Goal: Task Accomplishment & Management: Use online tool/utility

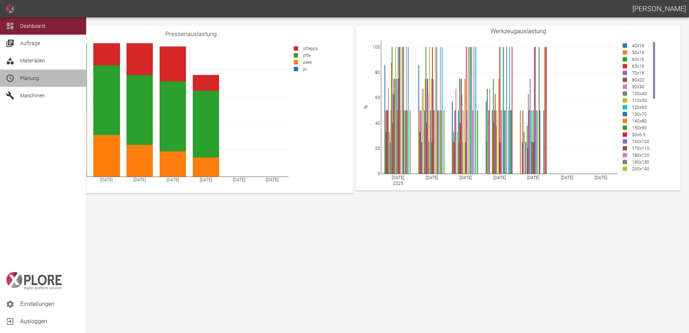
click at [13, 82] on icon at bounding box center [10, 78] width 9 height 9
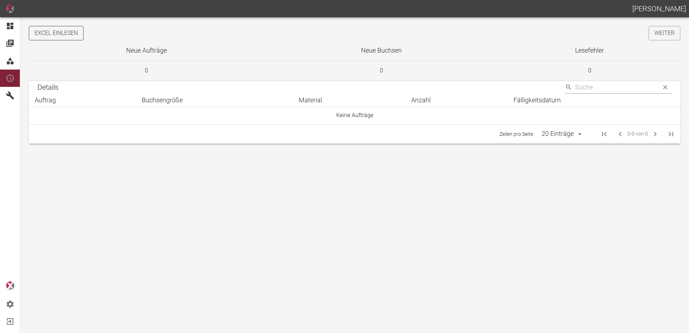
click at [74, 36] on button "Excel einlesen" at bounding box center [56, 33] width 55 height 14
click at [656, 37] on link "Weiter" at bounding box center [665, 33] width 32 height 14
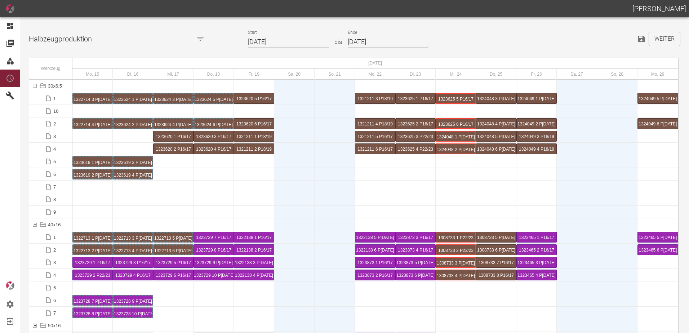
click at [297, 41] on input "15.09.2025" at bounding box center [288, 42] width 81 height 13
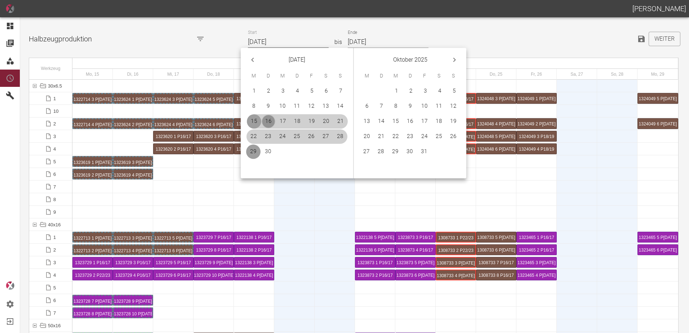
click at [271, 120] on button "16" at bounding box center [268, 121] width 14 height 14
type input "[DATE]"
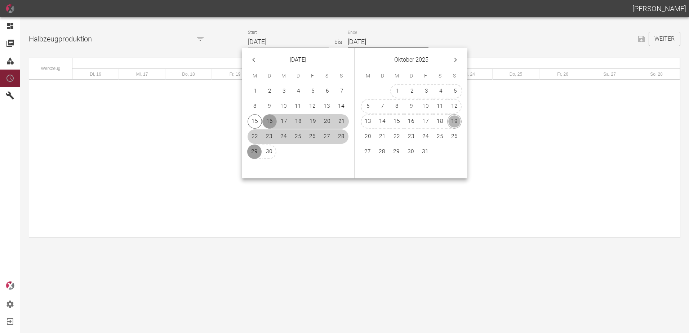
click at [456, 118] on button "19" at bounding box center [454, 121] width 14 height 14
type input "[DATE]"
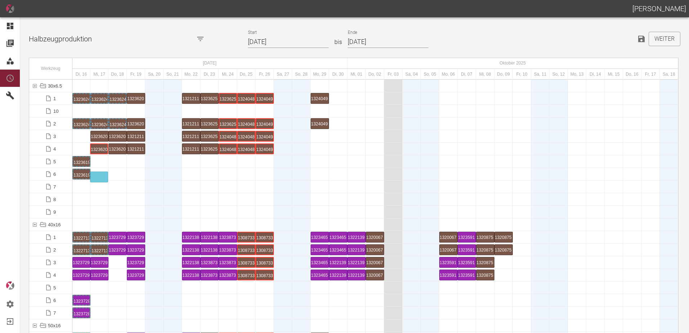
drag, startPoint x: 103, startPoint y: 148, endPoint x: 103, endPoint y: 173, distance: 24.9
drag, startPoint x: 121, startPoint y: 149, endPoint x: 122, endPoint y: 162, distance: 13.4
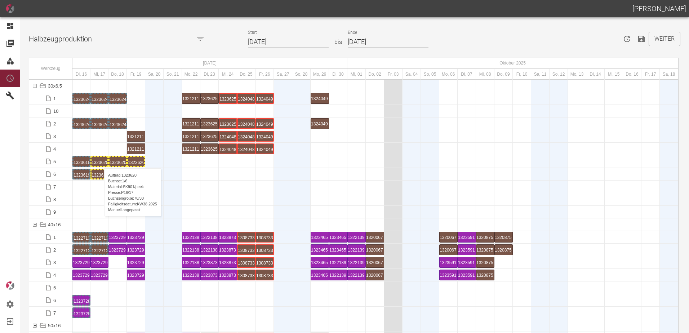
click at [101, 161] on div "1323620 1 P16/17" at bounding box center [100, 161] width 16 height 9
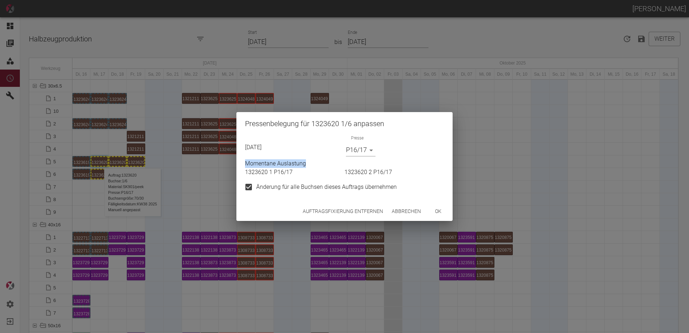
click at [360, 154] on div "17.09.2025 Presse P16/17 P16/17 Momentane Auslastung 1323620 1 P16/17 1323620 2…" at bounding box center [343, 163] width 202 height 62
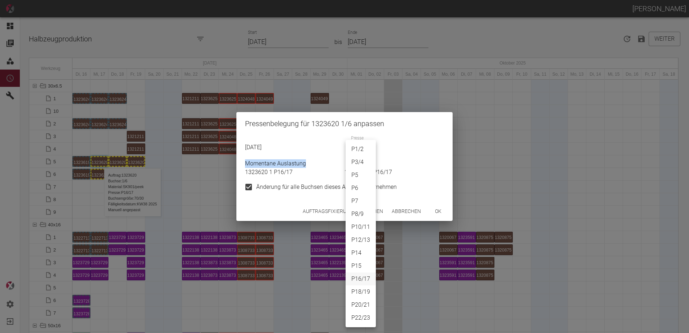
click at [360, 154] on body "[PERSON_NAME] Dashboard Aufträge Materialien Planung Maschinen Einstellungen Au…" at bounding box center [344, 166] width 689 height 333
click at [360, 161] on li "P3/4" at bounding box center [361, 162] width 30 height 13
type input "P3/4"
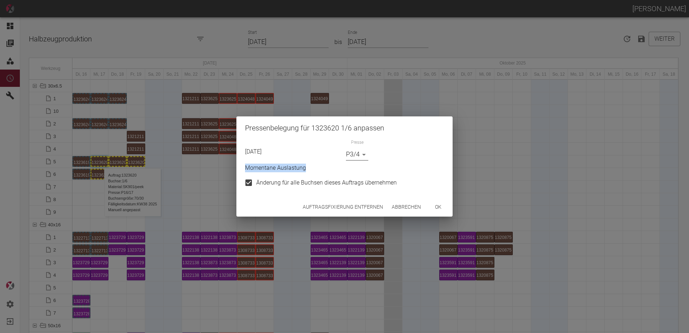
click at [436, 207] on button "ok" at bounding box center [438, 206] width 23 height 13
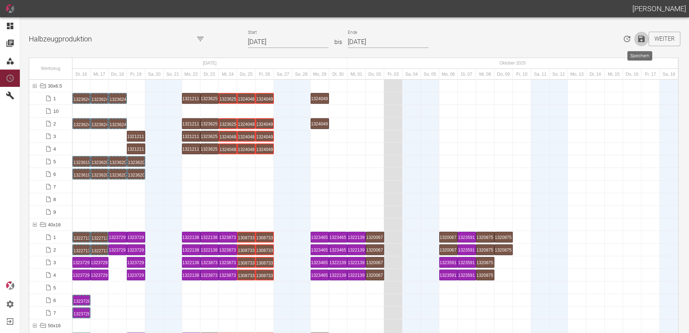
click at [640, 37] on icon "Speichern" at bounding box center [641, 39] width 9 height 9
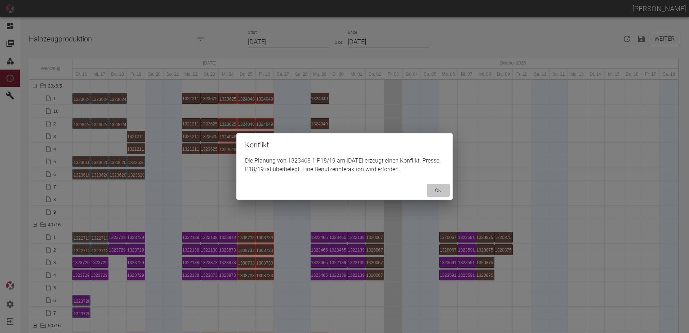
click at [438, 188] on button "ok" at bounding box center [438, 190] width 23 height 13
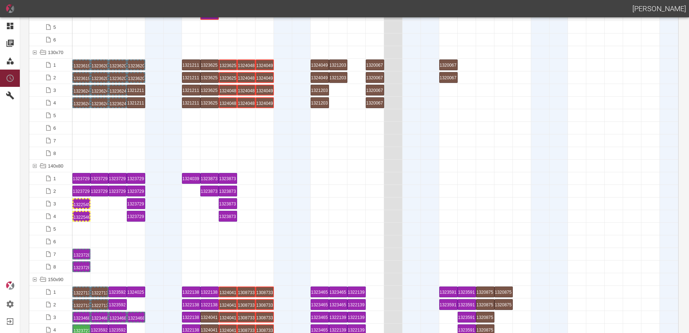
scroll to position [1081, 0]
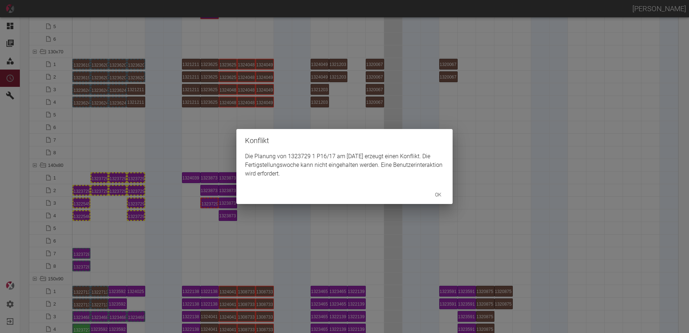
click at [77, 191] on div "Konflikt Die Planung von 1323729 1 P16/17 am [DATE] erzeugt einen Konflikt. Die…" at bounding box center [344, 166] width 689 height 333
click at [208, 201] on div "Konflikt Die Planung von 1323729 2 P16/17 am [DATE] erzeugt einen Konflikt. Die…" at bounding box center [344, 166] width 689 height 333
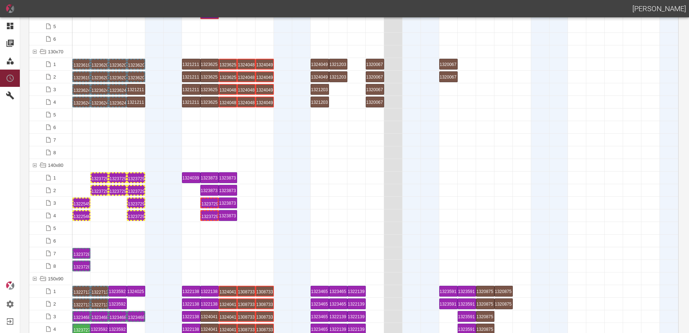
click at [207, 202] on div "1323729 1 P16/17" at bounding box center [209, 203] width 16 height 9
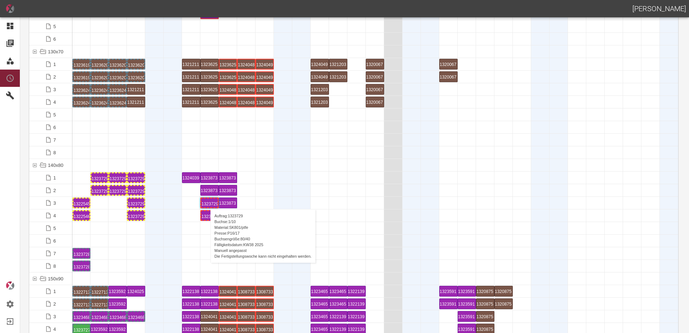
click at [207, 202] on div "1323729 1 P16/17" at bounding box center [209, 203] width 16 height 9
click at [215, 201] on div "1323729 1 P16/17" at bounding box center [209, 203] width 16 height 9
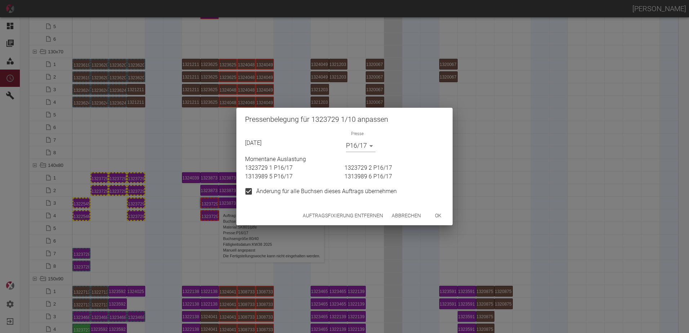
click at [314, 218] on button "Auftragsfixierung entfernen" at bounding box center [343, 215] width 86 height 13
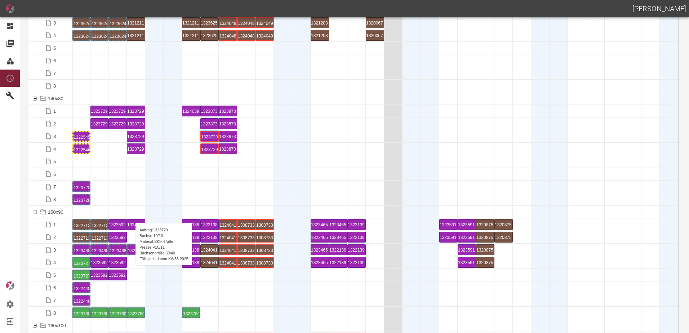
scroll to position [1225, 0]
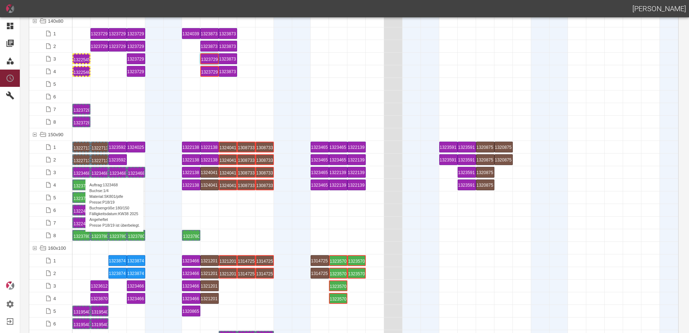
click at [82, 171] on div "1323468 1 P18/19" at bounding box center [82, 172] width 16 height 9
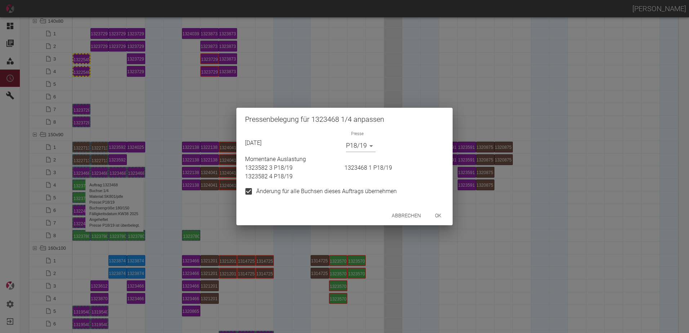
click at [363, 148] on body "[PERSON_NAME] Dashboard Aufträge Materialien Planung Maschinen Einstellungen Au…" at bounding box center [344, 166] width 689 height 333
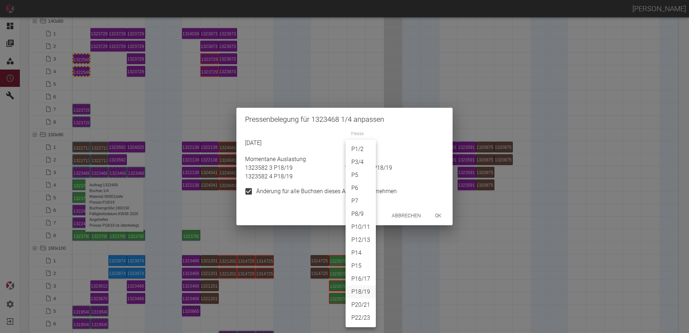
click at [368, 313] on li "P22/23" at bounding box center [361, 317] width 30 height 13
type input "P22/23"
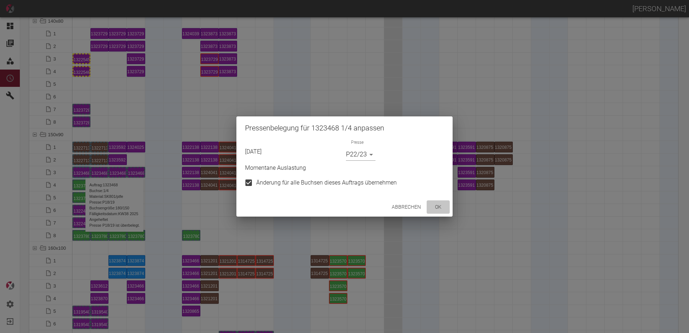
click at [435, 208] on button "ok" at bounding box center [438, 206] width 23 height 13
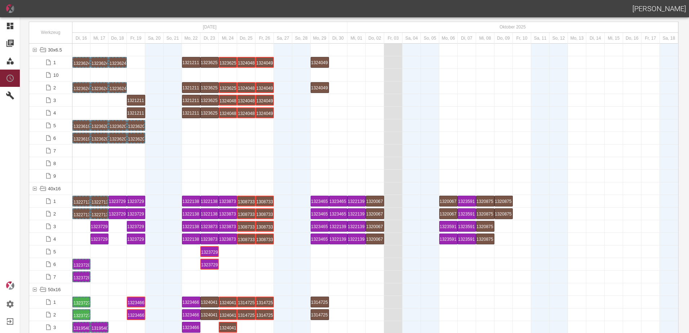
scroll to position [0, 0]
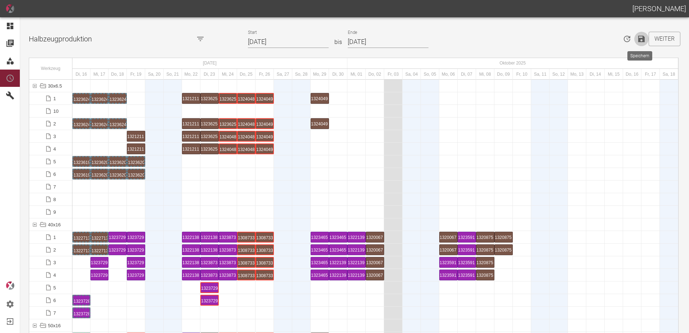
click at [637, 42] on icon "Speichern" at bounding box center [641, 39] width 9 height 9
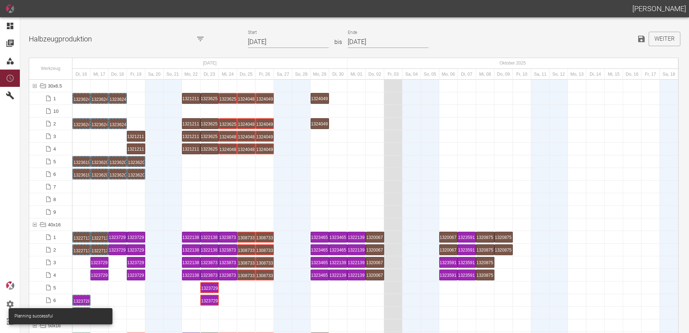
drag, startPoint x: 210, startPoint y: 202, endPoint x: 203, endPoint y: 209, distance: 9.9
click at [208, 202] on div at bounding box center [209, 199] width 18 height 12
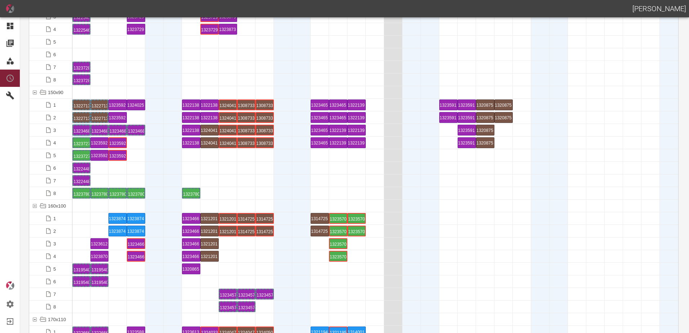
scroll to position [1333, 0]
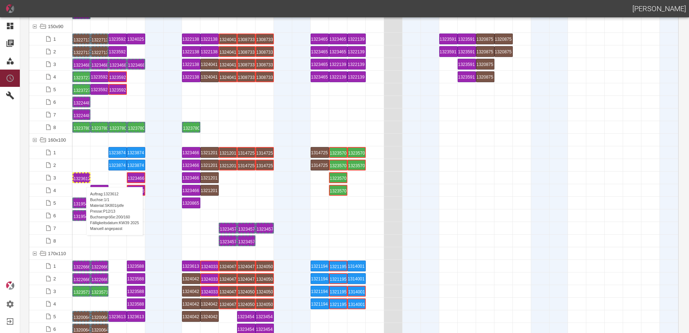
click at [83, 180] on div "1323612 1 P[DATE]" at bounding box center [82, 177] width 16 height 9
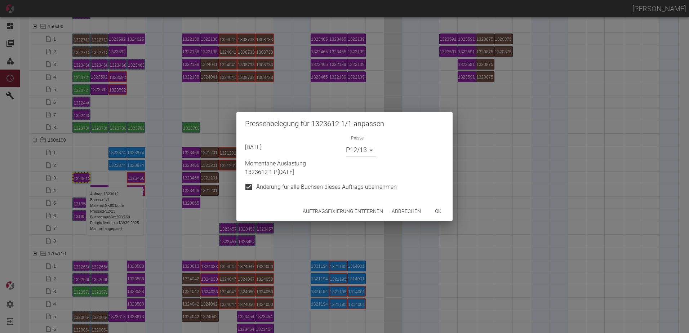
click at [359, 151] on body "[PERSON_NAME] Dashboard Aufträge Materialien Planung Maschinen Einstellungen Au…" at bounding box center [344, 166] width 689 height 333
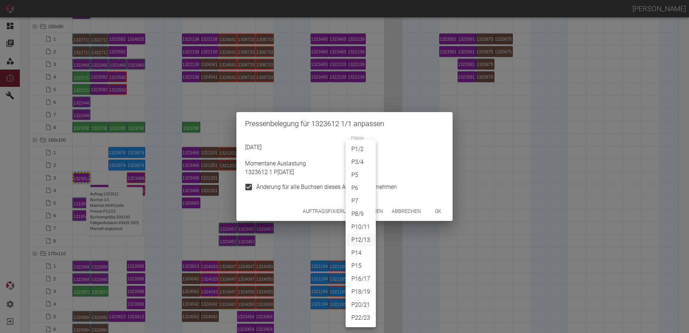
click at [355, 280] on li "P16/17" at bounding box center [361, 278] width 30 height 13
type input "P16/17"
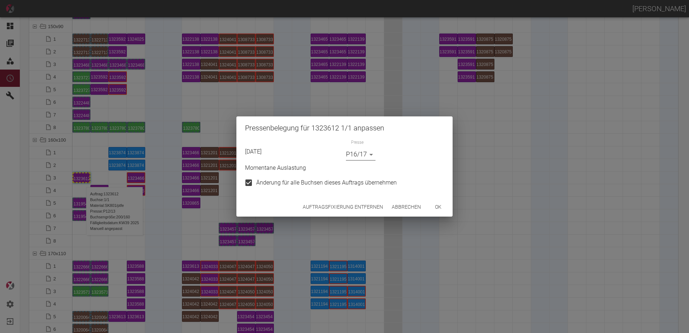
click at [447, 206] on button "ok" at bounding box center [438, 206] width 23 height 13
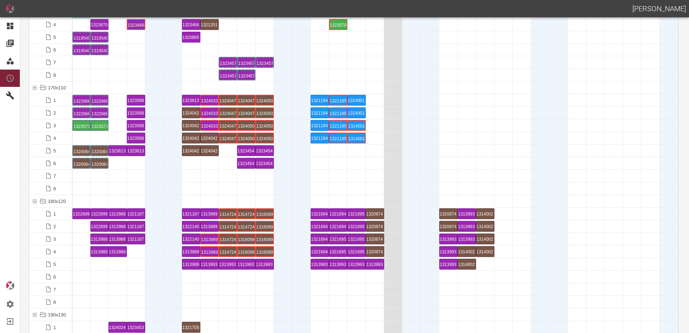
scroll to position [1549, 0]
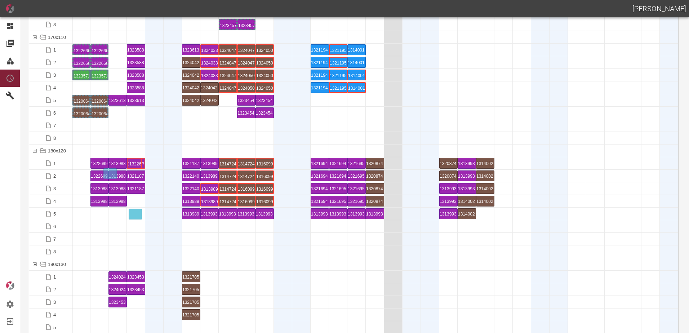
drag, startPoint x: 83, startPoint y: 164, endPoint x: 135, endPoint y: 210, distance: 69.2
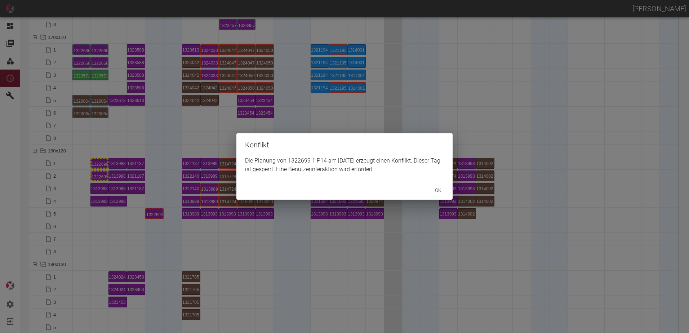
click at [157, 225] on div "Konflikt Die Planung von 1322699 1 P14 am [DATE] erzeugt einen Konflikt. Dieser…" at bounding box center [344, 166] width 689 height 333
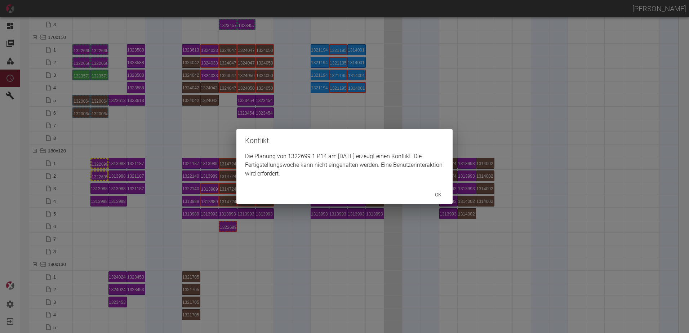
click at [224, 248] on div "Konflikt Die Planung von 1322699 1 P14 am [DATE] erzeugt einen Konflikt. Die Fe…" at bounding box center [344, 166] width 689 height 333
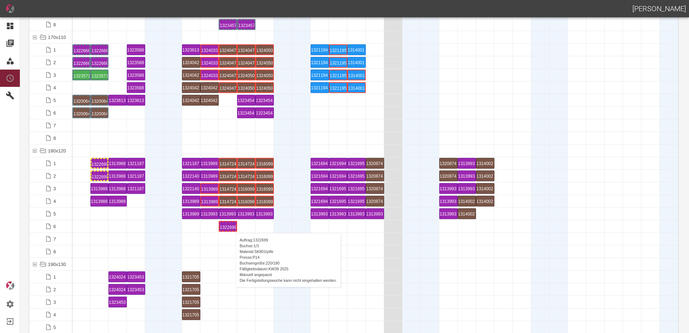
click at [232, 226] on div "1322699 1 P14" at bounding box center [228, 226] width 16 height 9
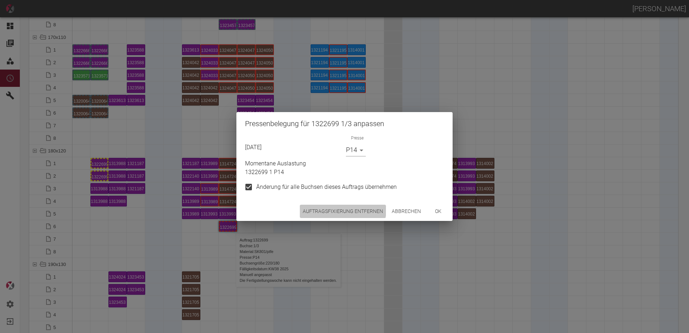
click at [326, 209] on button "Auftragsfixierung entfernen" at bounding box center [343, 211] width 86 height 13
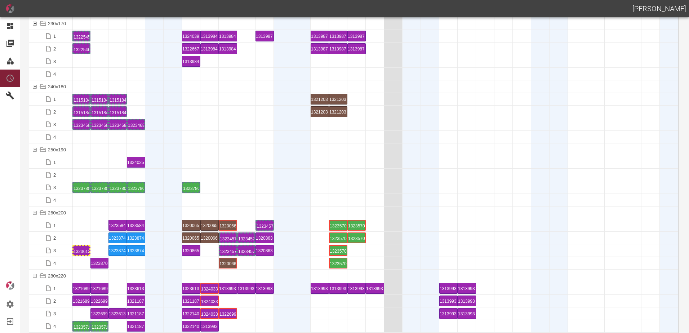
scroll to position [2126, 0]
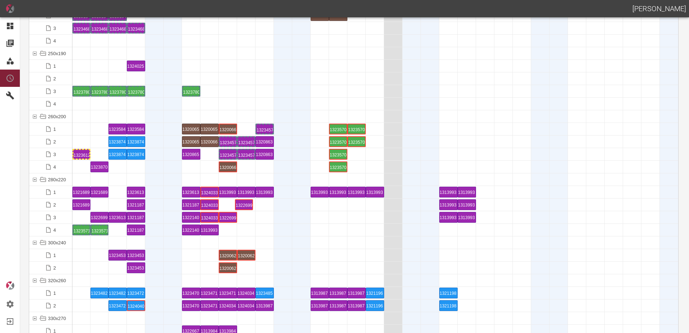
drag, startPoint x: 102, startPoint y: 203, endPoint x: 242, endPoint y: 203, distance: 139.8
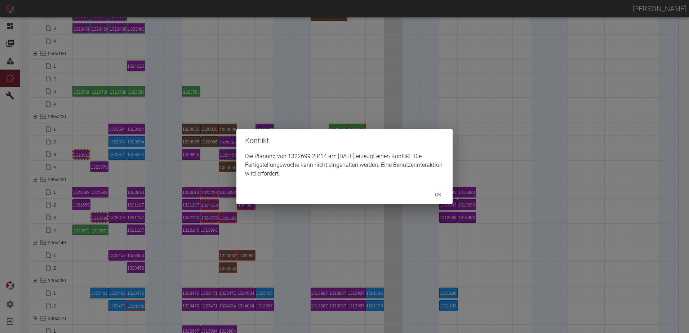
click at [99, 215] on div "Konflikt Die Planung von 1322699 2 P14 am [DATE] erzeugt einen Konflikt. Die Fe…" at bounding box center [344, 166] width 689 height 333
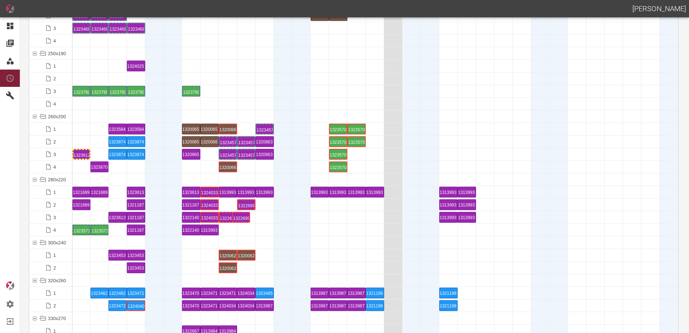
drag, startPoint x: 99, startPoint y: 215, endPoint x: 243, endPoint y: 206, distance: 143.3
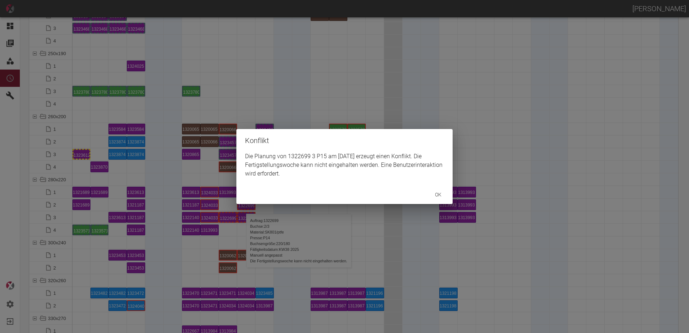
click at [236, 224] on div "Konflikt Die Planung von 1322699 3 P15 am [DATE] erzeugt einen Konflikt. Die Fe…" at bounding box center [344, 166] width 689 height 333
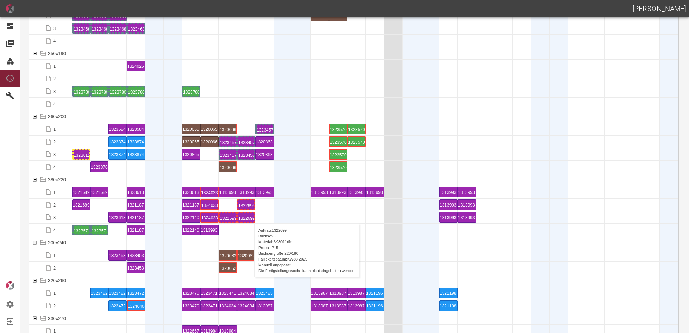
click at [251, 216] on div "1322699 3 P15" at bounding box center [246, 217] width 16 height 9
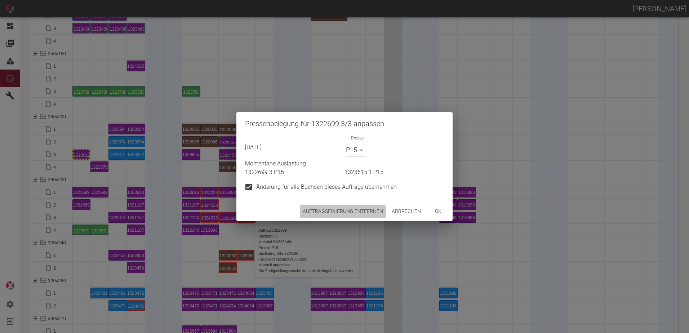
click at [325, 212] on button "Auftragsfixierung entfernen" at bounding box center [343, 211] width 86 height 13
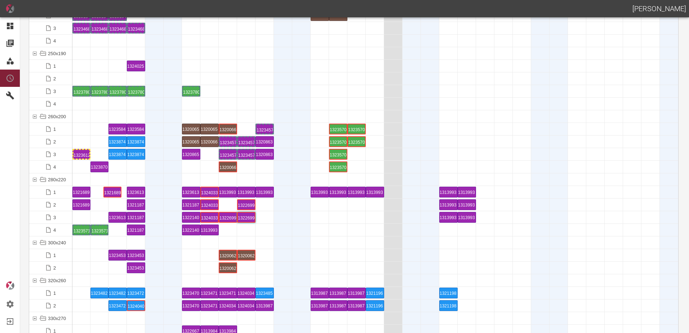
drag, startPoint x: 103, startPoint y: 192, endPoint x: 110, endPoint y: 190, distance: 6.4
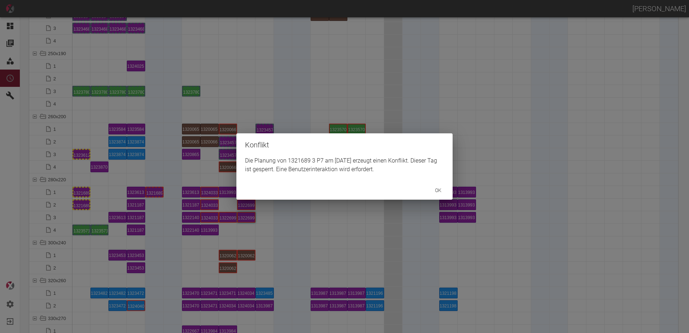
click at [85, 204] on div "Konflikt Die Planung von 1321689 3 P7 am [DATE] erzeugt einen Konflikt. Dieser …" at bounding box center [344, 166] width 689 height 333
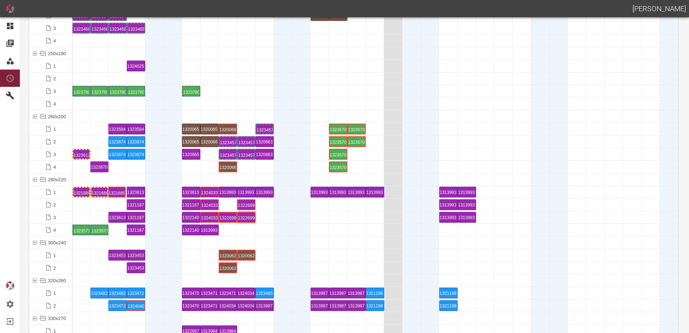
drag, startPoint x: 156, startPoint y: 190, endPoint x: 122, endPoint y: 189, distance: 34.2
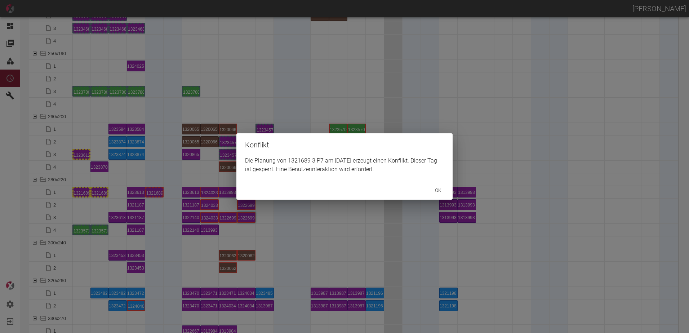
click at [110, 204] on div "Konflikt Die Planung von 1321689 3 P7 am [DATE] erzeugt einen Konflikt. Dieser …" at bounding box center [344, 166] width 689 height 333
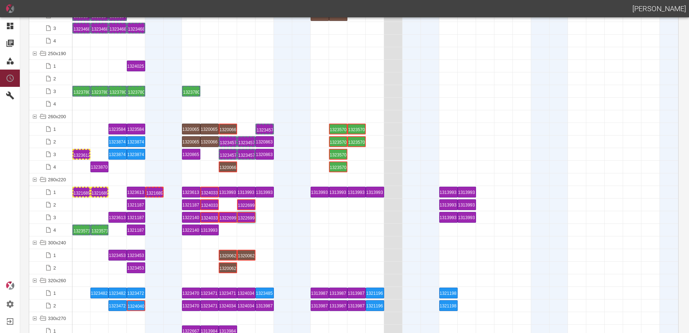
scroll to position [2342, 0]
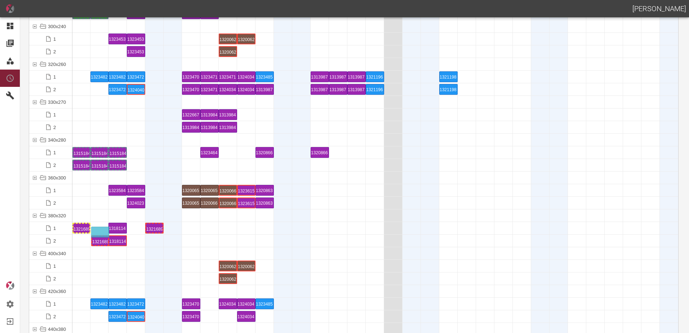
drag, startPoint x: 103, startPoint y: 237, endPoint x: 103, endPoint y: 225, distance: 11.9
drag, startPoint x: 153, startPoint y: 230, endPoint x: 120, endPoint y: 229, distance: 32.8
drag, startPoint x: 116, startPoint y: 235, endPoint x: 123, endPoint y: 220, distance: 16.3
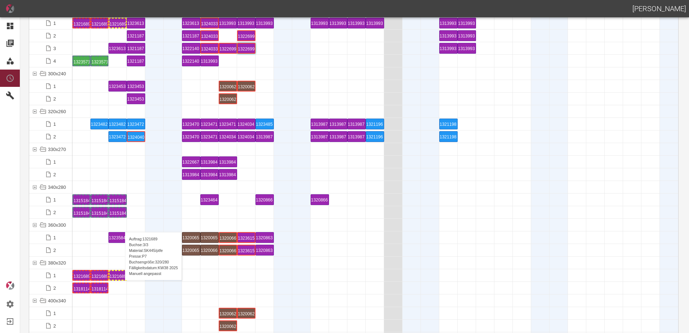
scroll to position [2162, 0]
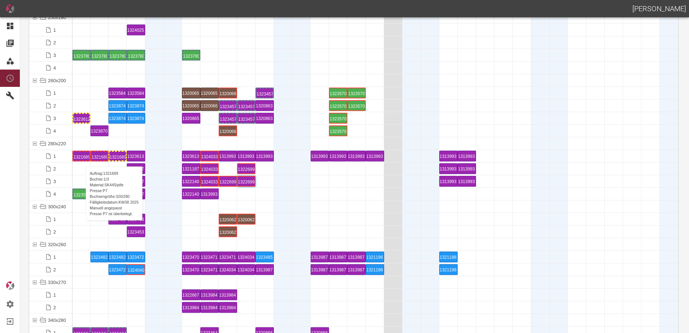
click at [82, 159] on div "1321689 1 P7" at bounding box center [82, 156] width 16 height 9
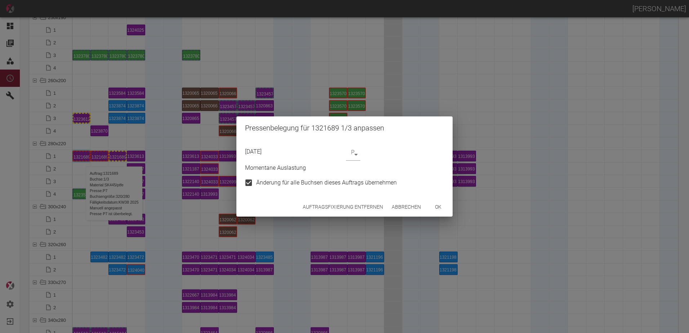
type input "P7"
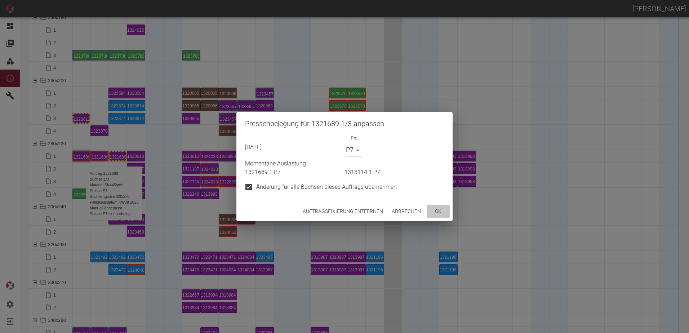
click at [432, 212] on button "ok" at bounding box center [438, 211] width 23 height 13
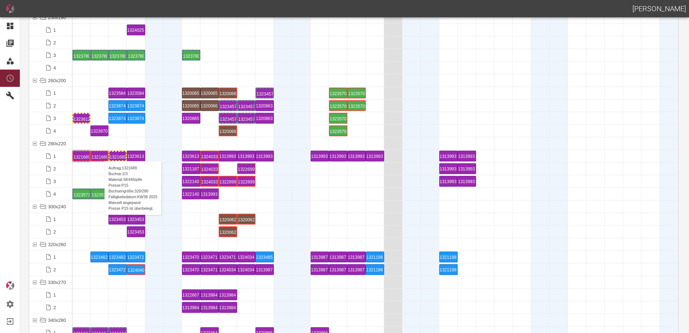
click at [101, 154] on div "1321689 2 P15" at bounding box center [100, 156] width 16 height 9
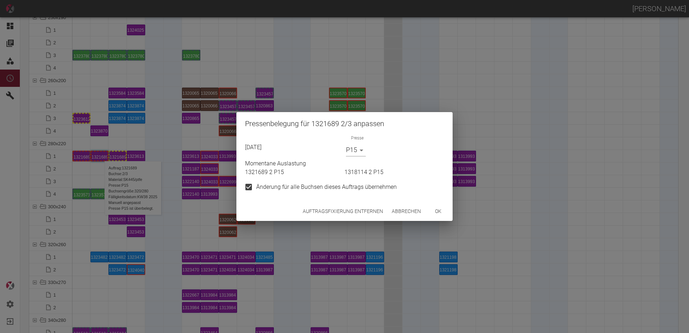
click at [352, 154] on body "[PERSON_NAME] Dashboard Aufträge Materialien Planung Maschinen Einstellungen Au…" at bounding box center [344, 166] width 689 height 333
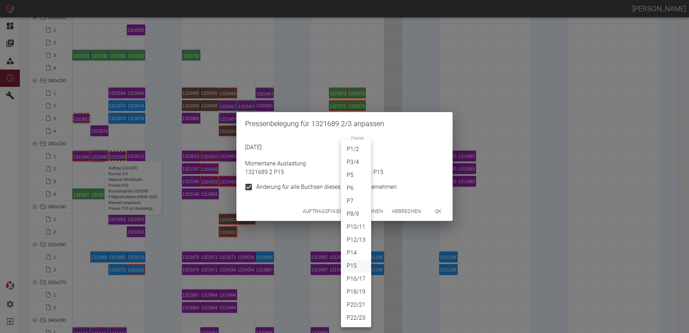
click at [352, 199] on li "P7" at bounding box center [356, 201] width 30 height 13
type input "P7"
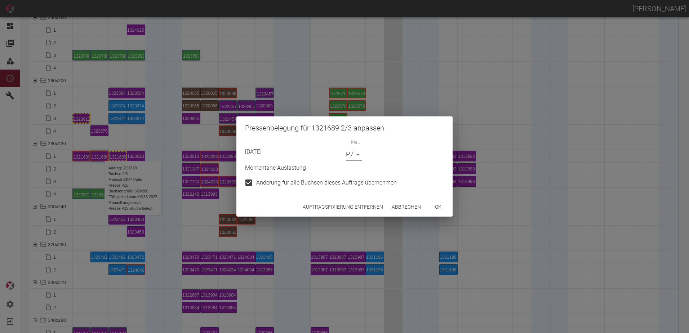
click at [435, 209] on button "ok" at bounding box center [438, 206] width 23 height 13
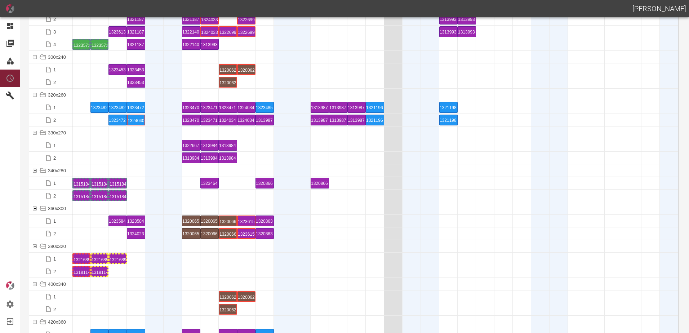
scroll to position [2342, 0]
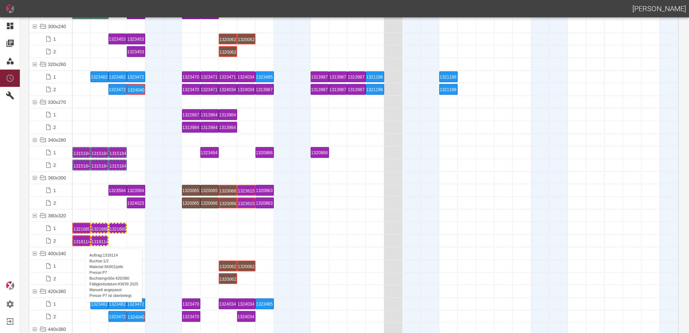
click at [82, 241] on div "1318114 1 P7" at bounding box center [82, 240] width 16 height 9
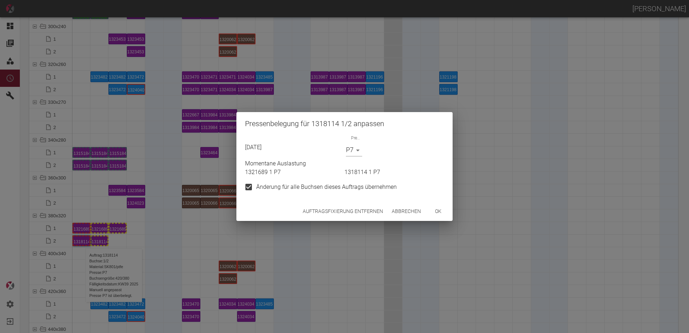
click at [352, 150] on body "[PERSON_NAME] Dashboard Aufträge Materialien Planung Maschinen Einstellungen Au…" at bounding box center [344, 166] width 689 height 333
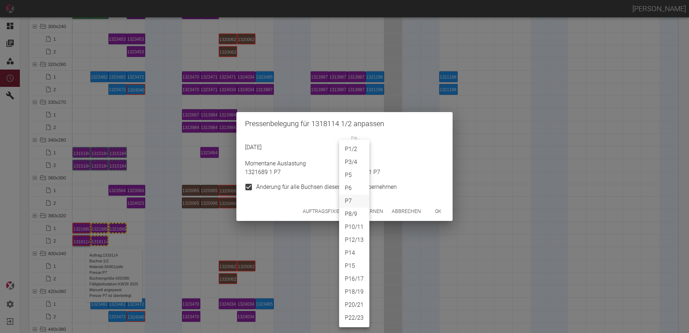
click at [346, 250] on li "P14" at bounding box center [354, 252] width 30 height 13
type input "P14"
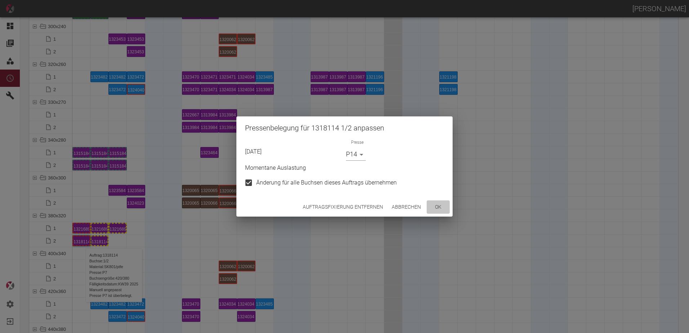
click at [439, 210] on button "ok" at bounding box center [438, 206] width 23 height 13
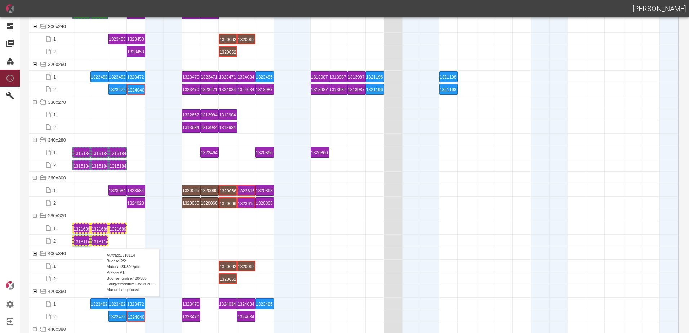
click at [99, 241] on div "1318114 2 P15" at bounding box center [100, 240] width 16 height 9
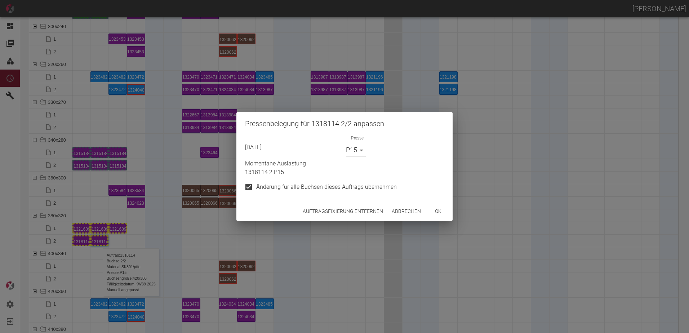
click at [352, 148] on body "[PERSON_NAME] Dashboard Aufträge Materialien Planung Maschinen Einstellungen Au…" at bounding box center [344, 166] width 689 height 333
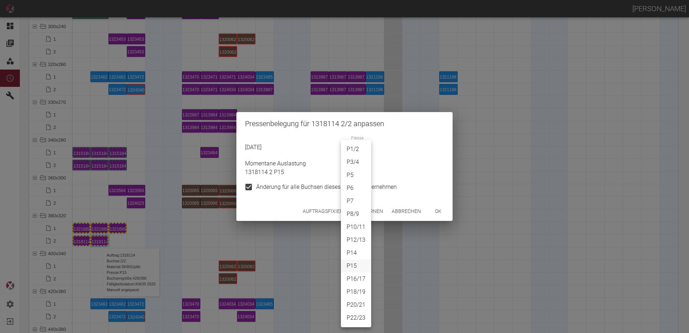
click at [350, 250] on li "P14" at bounding box center [356, 252] width 30 height 13
type input "P14"
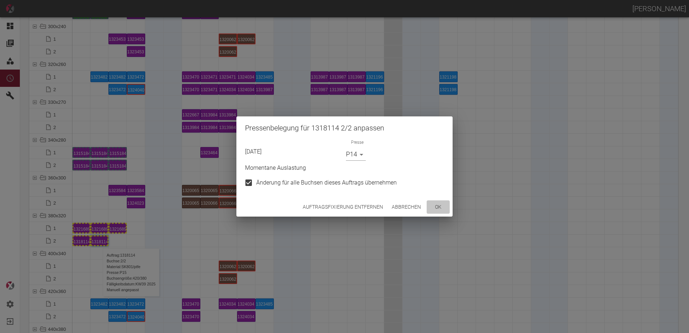
click at [433, 207] on button "ok" at bounding box center [438, 206] width 23 height 13
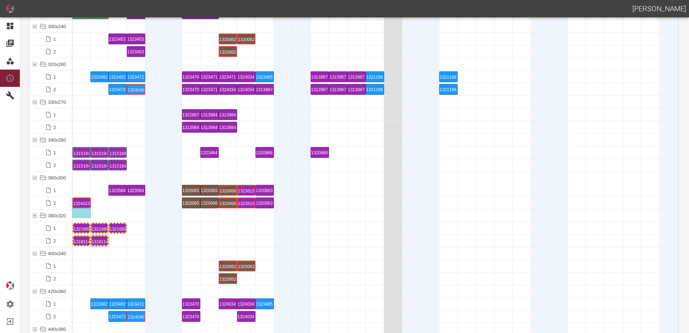
drag, startPoint x: 135, startPoint y: 201, endPoint x: 80, endPoint y: 196, distance: 54.6
click at [82, 205] on div "1324023 1 P15" at bounding box center [82, 203] width 16 height 9
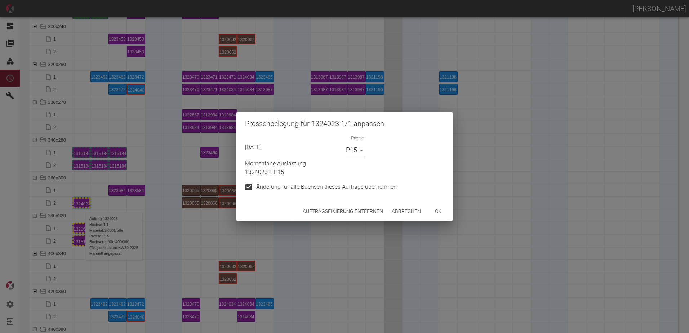
click at [442, 212] on button "ok" at bounding box center [438, 211] width 23 height 13
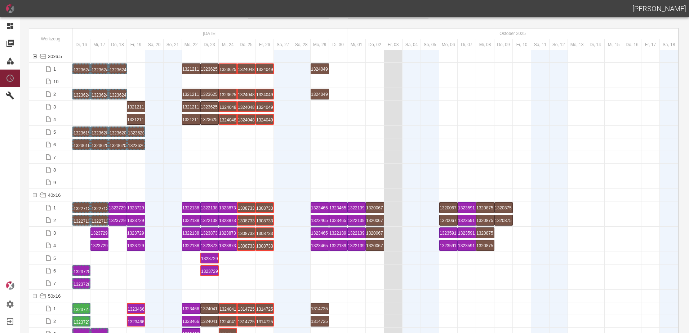
scroll to position [0, 0]
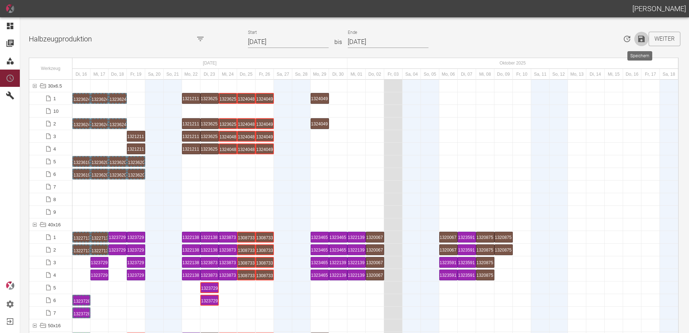
click at [640, 37] on icon "Speichern" at bounding box center [641, 39] width 9 height 9
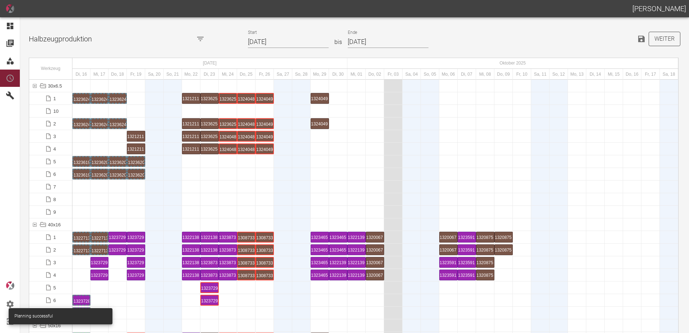
click at [667, 36] on button "Weiter" at bounding box center [665, 39] width 32 height 14
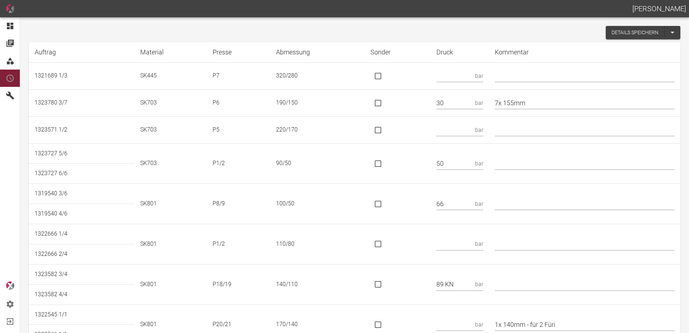
click at [468, 75] on input "text" at bounding box center [454, 76] width 36 height 13
type input "53"
click at [470, 129] on input "text" at bounding box center [454, 130] width 36 height 13
click at [464, 133] on input "text" at bounding box center [454, 130] width 36 height 13
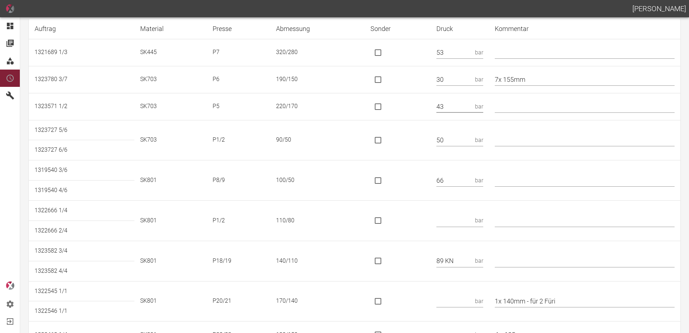
scroll to position [36, 0]
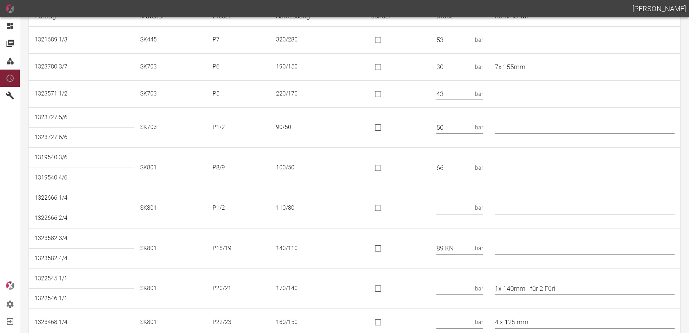
type input "43"
click at [467, 209] on input "text" at bounding box center [454, 208] width 36 height 13
click at [451, 208] on input "text" at bounding box center [454, 208] width 36 height 13
type input "51"
click at [381, 249] on input "is socket special" at bounding box center [377, 248] width 15 height 15
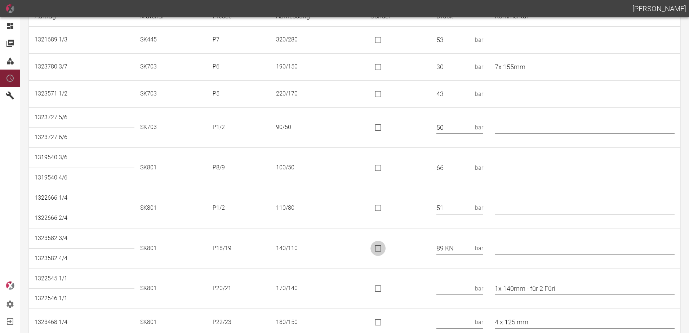
checkbox input "true"
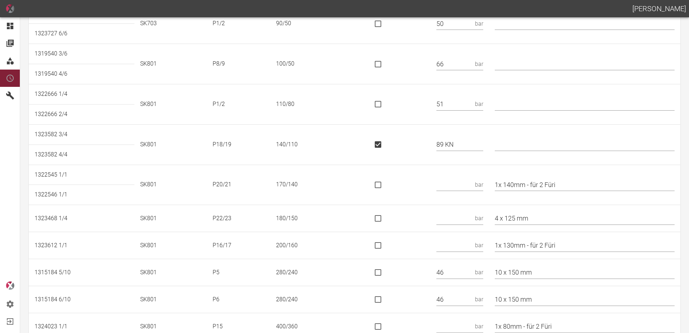
scroll to position [144, 0]
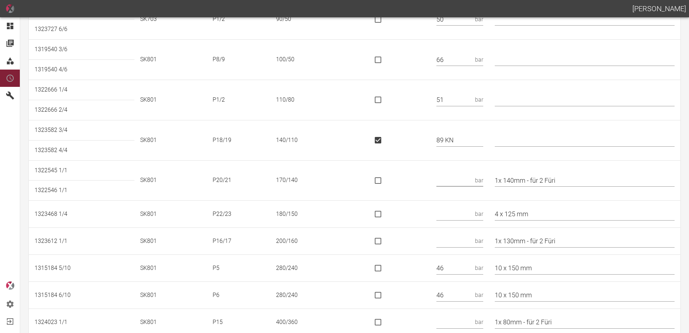
click at [458, 176] on input "text" at bounding box center [454, 180] width 36 height 13
type input "110 KN"
click at [386, 182] on input "is socket special" at bounding box center [377, 180] width 15 height 15
checkbox input "true"
click at [466, 219] on input "text" at bounding box center [454, 214] width 36 height 13
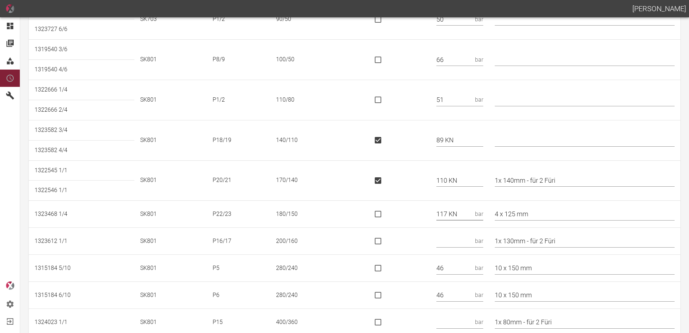
type input "117 KN"
click at [386, 210] on input "is socket special" at bounding box center [377, 213] width 15 height 15
checkbox input "true"
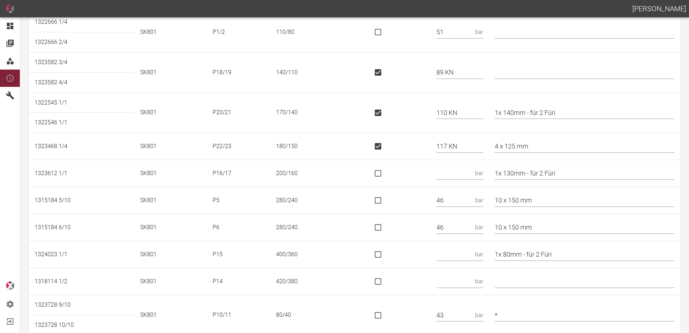
scroll to position [216, 0]
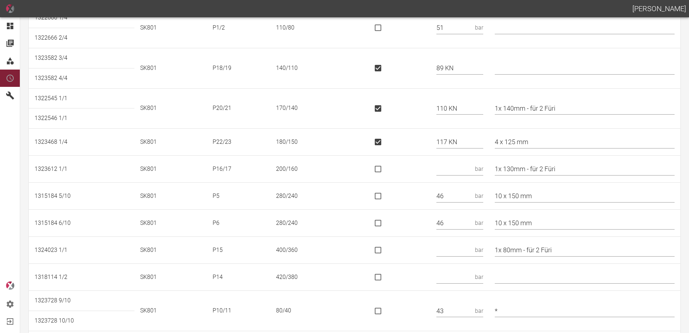
click at [452, 169] on input "text" at bounding box center [454, 169] width 36 height 13
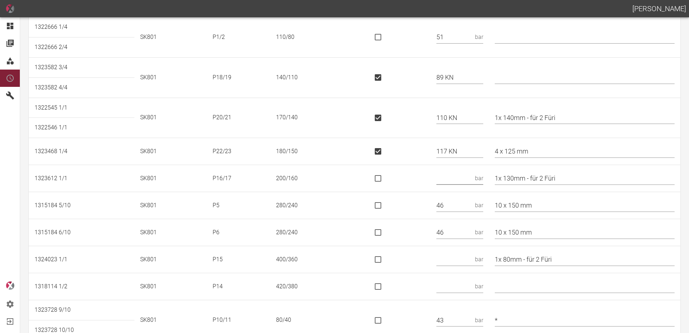
scroll to position [180, 0]
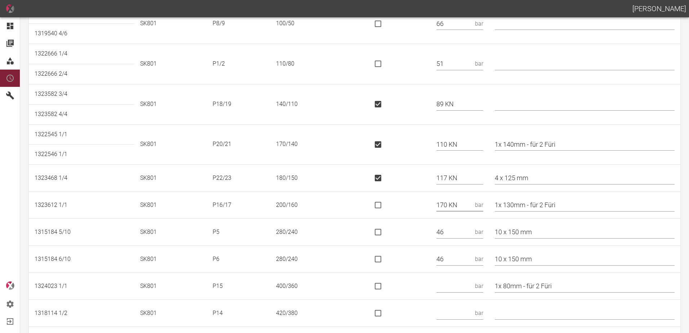
type input "170 KN"
click at [383, 206] on input "is socket special" at bounding box center [377, 204] width 15 height 15
checkbox input "true"
drag, startPoint x: 571, startPoint y: 209, endPoint x: 537, endPoint y: 206, distance: 34.3
click at [537, 206] on input "1x 130mm - für 2 Füri" at bounding box center [585, 205] width 180 height 13
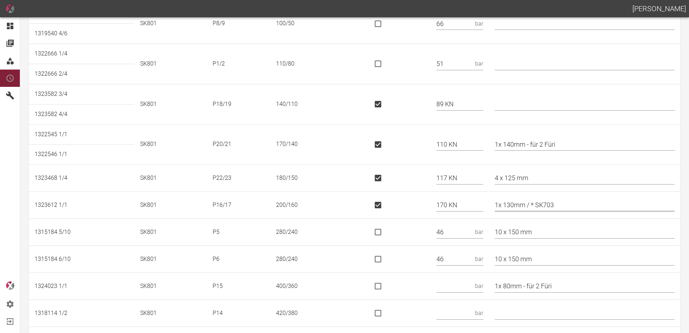
drag, startPoint x: 551, startPoint y: 202, endPoint x: 544, endPoint y: 206, distance: 8.4
click at [544, 206] on input "1x 130mm / * SK703" at bounding box center [585, 205] width 180 height 13
click at [504, 203] on input "1x 130mm /" at bounding box center [585, 205] width 180 height 13
click at [547, 208] on input "* 1x 130mm /" at bounding box center [585, 205] width 180 height 13
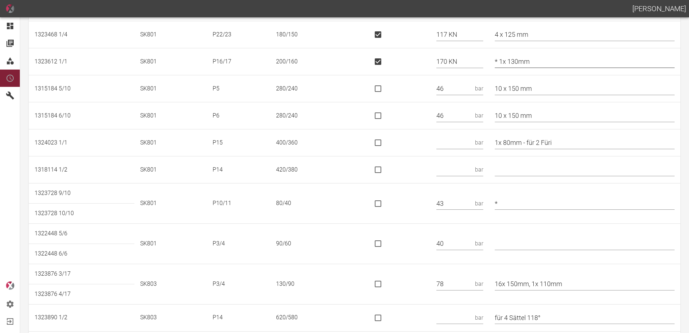
scroll to position [324, 0]
type input "* 1x 130mm"
click at [472, 139] on input "text" at bounding box center [454, 142] width 36 height 13
type input "360 KN"
click at [386, 146] on input "is socket special" at bounding box center [377, 141] width 15 height 15
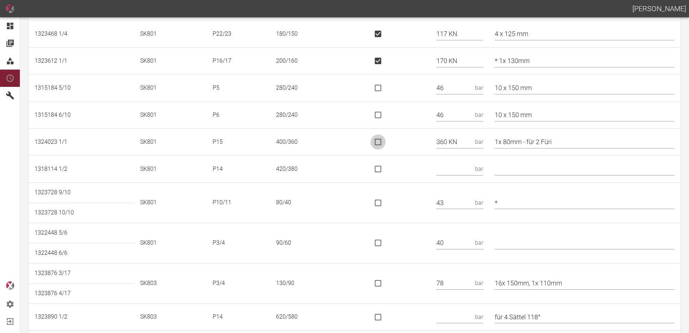
checkbox input "true"
click at [462, 169] on input "text" at bounding box center [454, 169] width 36 height 13
type input "378 KN"
click at [386, 168] on input "is socket special" at bounding box center [377, 168] width 15 height 15
checkbox input "true"
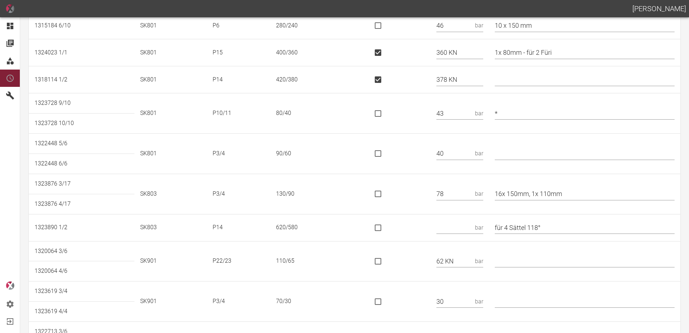
scroll to position [432, 0]
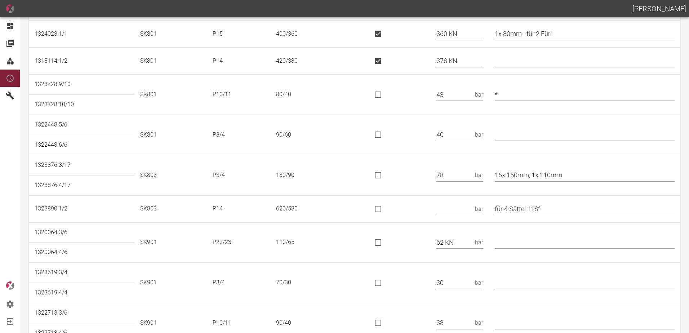
click at [525, 130] on input "text" at bounding box center [585, 135] width 180 height 13
type input "*"
click at [467, 158] on td "78 bar" at bounding box center [460, 175] width 58 height 40
click at [457, 206] on input "text" at bounding box center [454, 209] width 36 height 13
type input "566 KN"
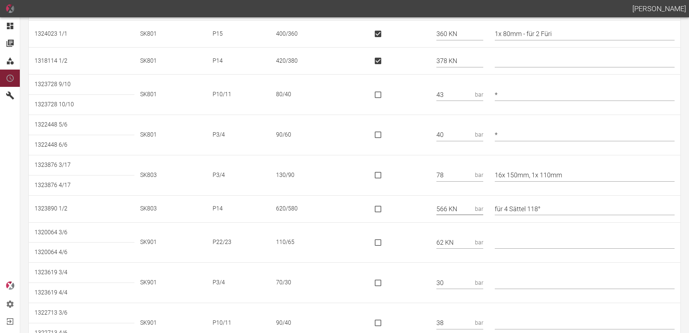
click at [383, 210] on input "is socket special" at bounding box center [377, 208] width 15 height 15
checkbox input "true"
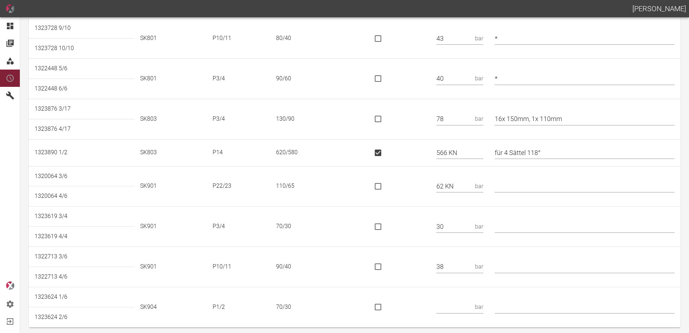
scroll to position [492, 0]
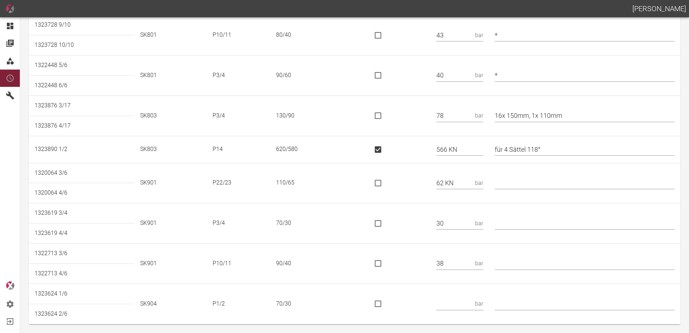
click at [386, 182] on input "is socket special" at bounding box center [377, 182] width 15 height 15
checkbox input "true"
click at [516, 222] on input "text" at bounding box center [585, 223] width 180 height 13
type input "*"
click at [431, 236] on td at bounding box center [398, 223] width 66 height 40
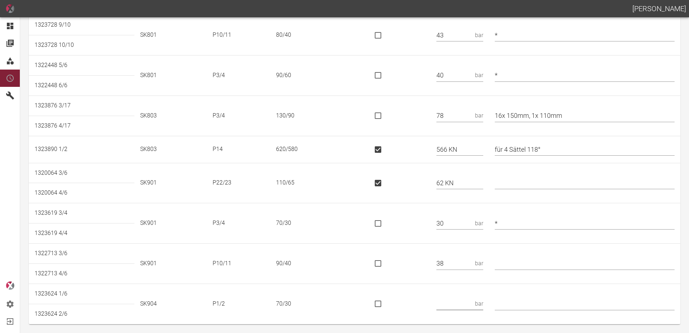
click at [463, 302] on input "text" at bounding box center [454, 304] width 36 height 13
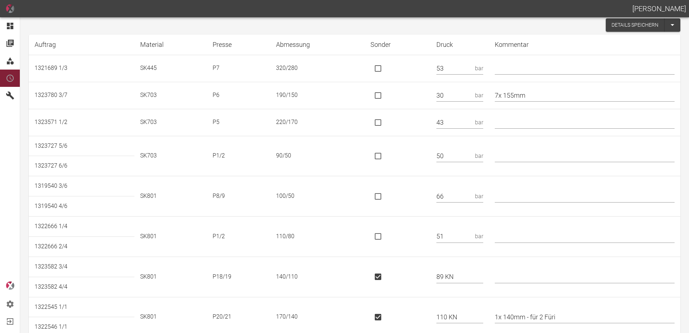
scroll to position [0, 0]
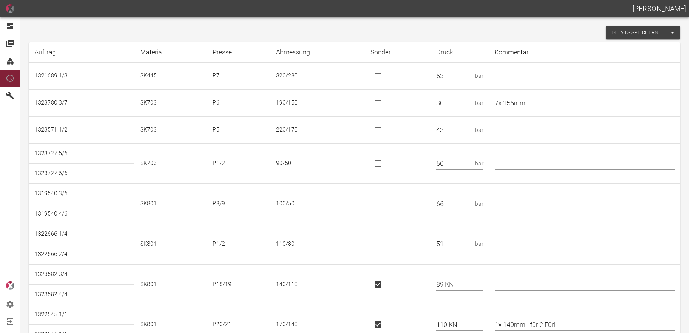
type input "30"
click at [615, 37] on button "Details speichern" at bounding box center [635, 32] width 59 height 13
